Goal: Task Accomplishment & Management: Manage account settings

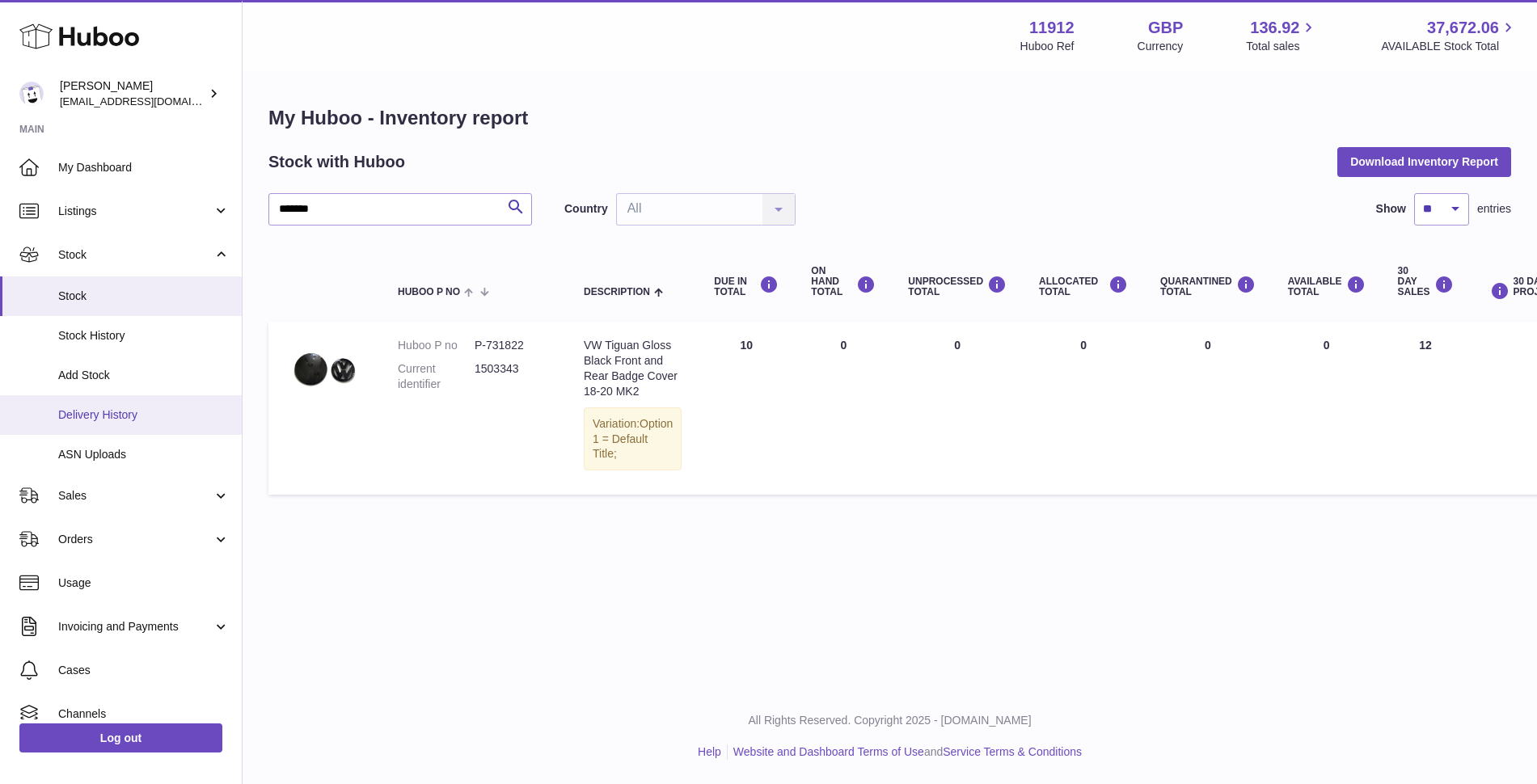
click at [84, 423] on link "Delivery History" at bounding box center [120, 415] width 242 height 40
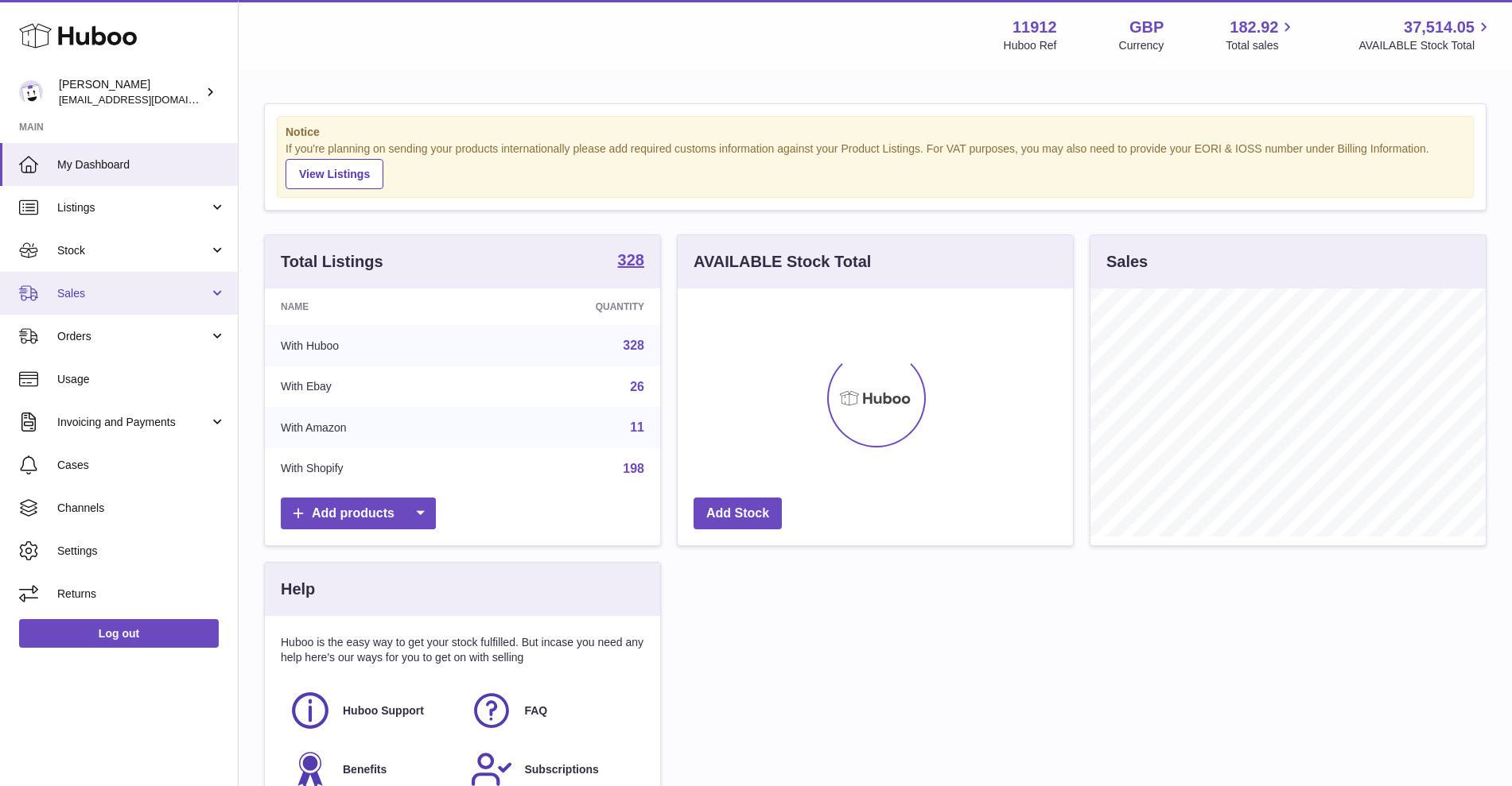
scroll to position [248, 395]
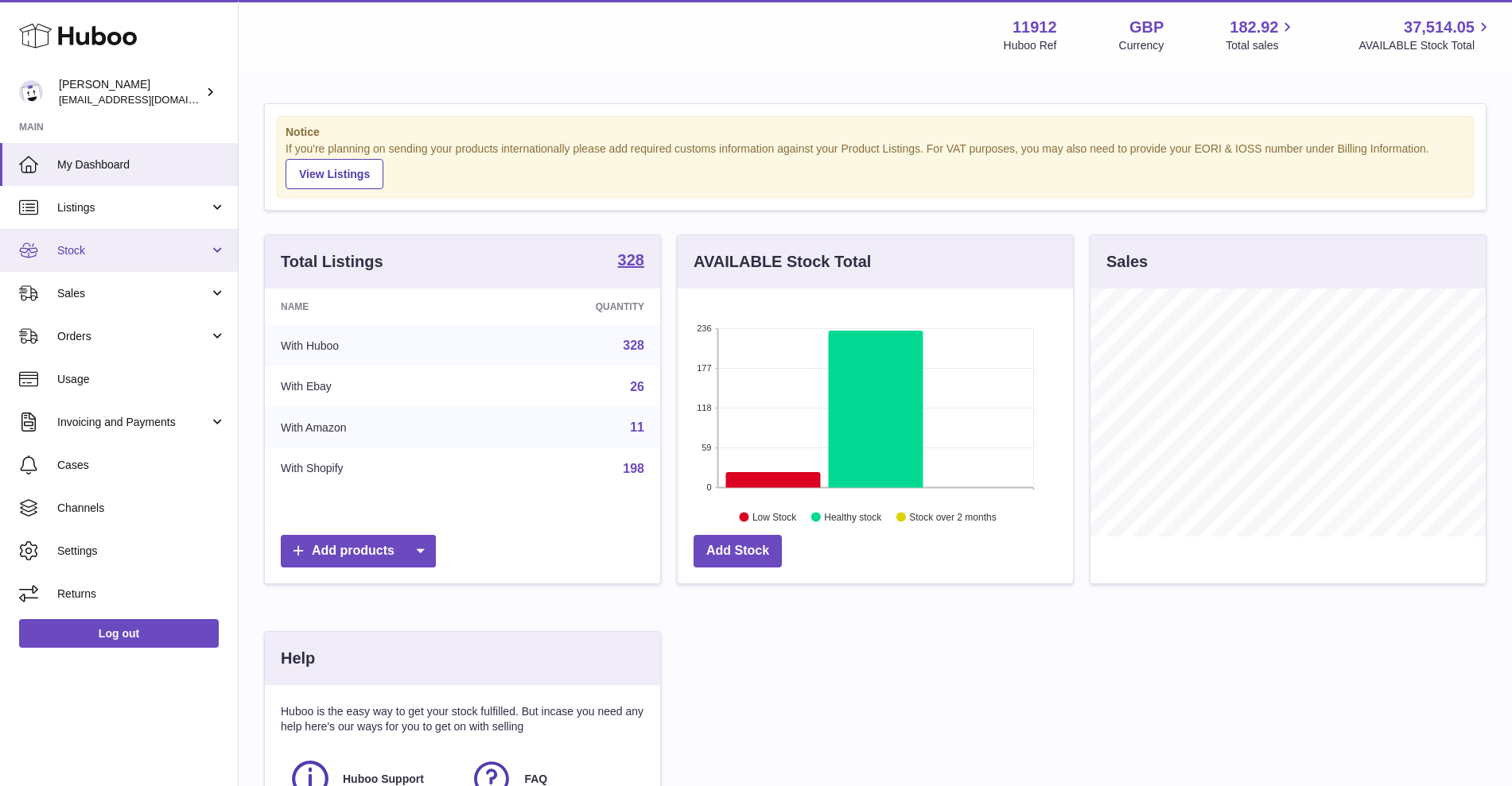
click at [103, 252] on span "Stock" at bounding box center [133, 250] width 152 height 15
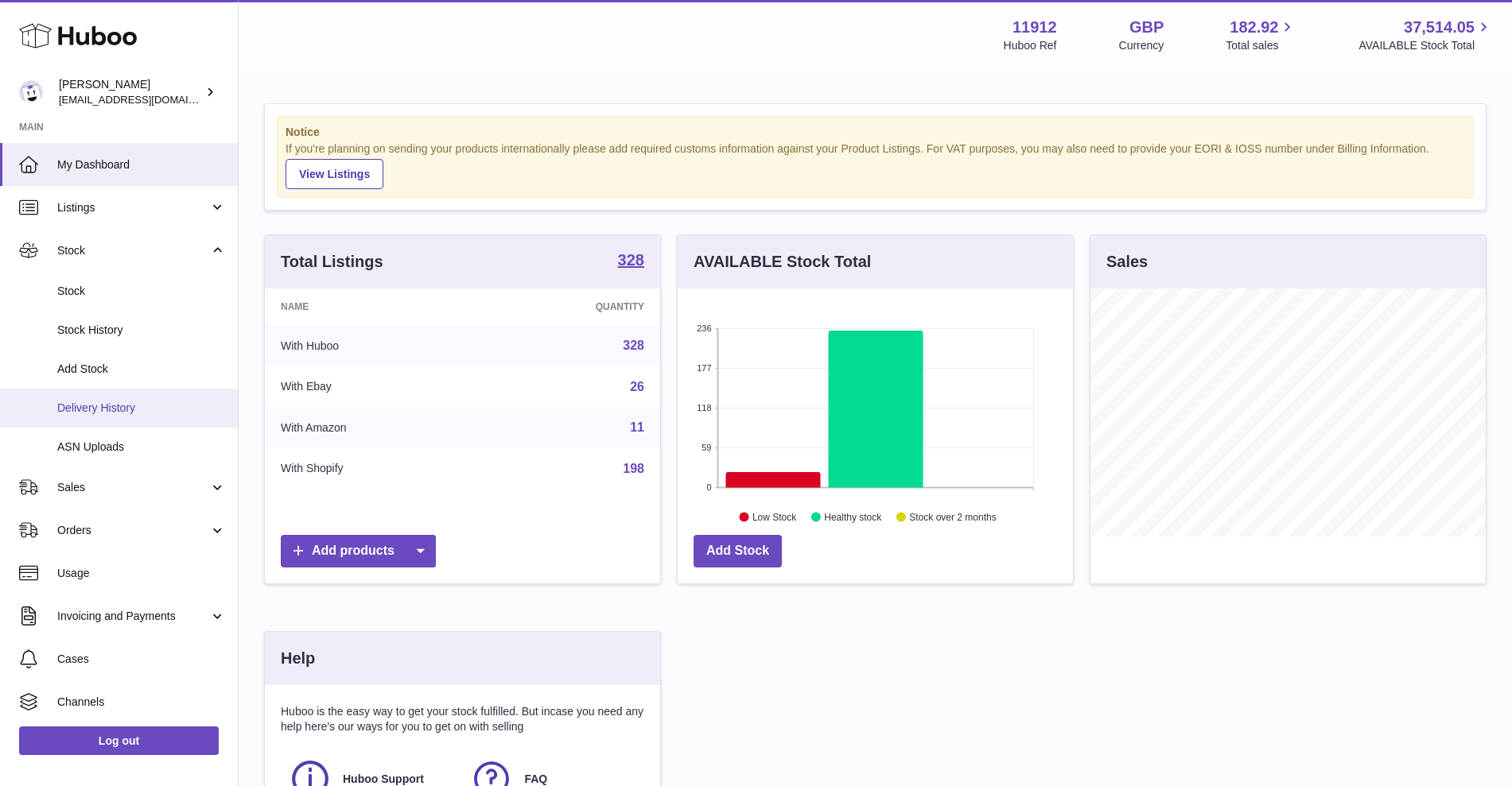
click at [114, 404] on span "Delivery History" at bounding box center [141, 407] width 169 height 15
